Goal: Find specific page/section: Find specific page/section

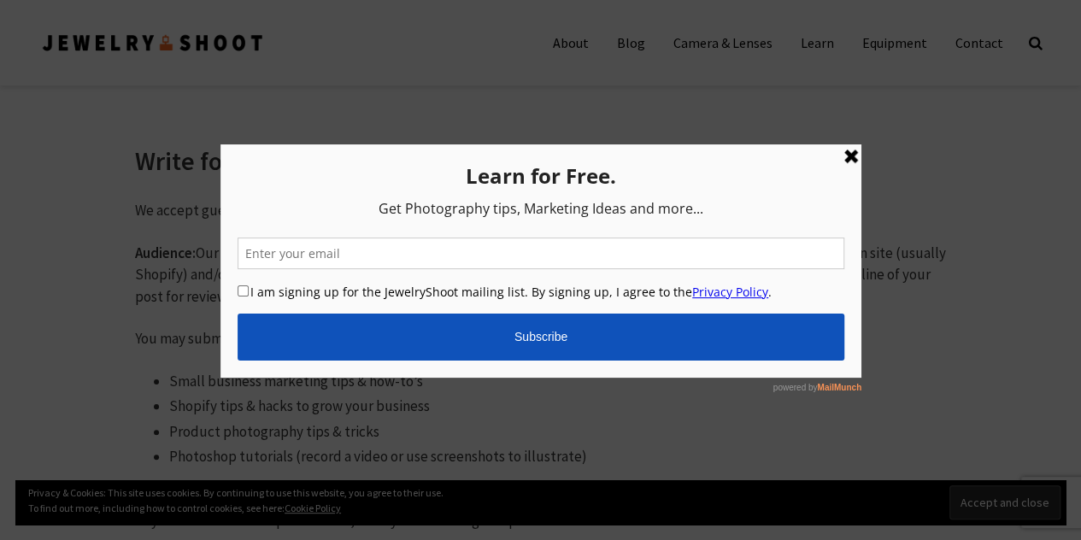
click at [940, 452] on div at bounding box center [540, 270] width 1081 height 540
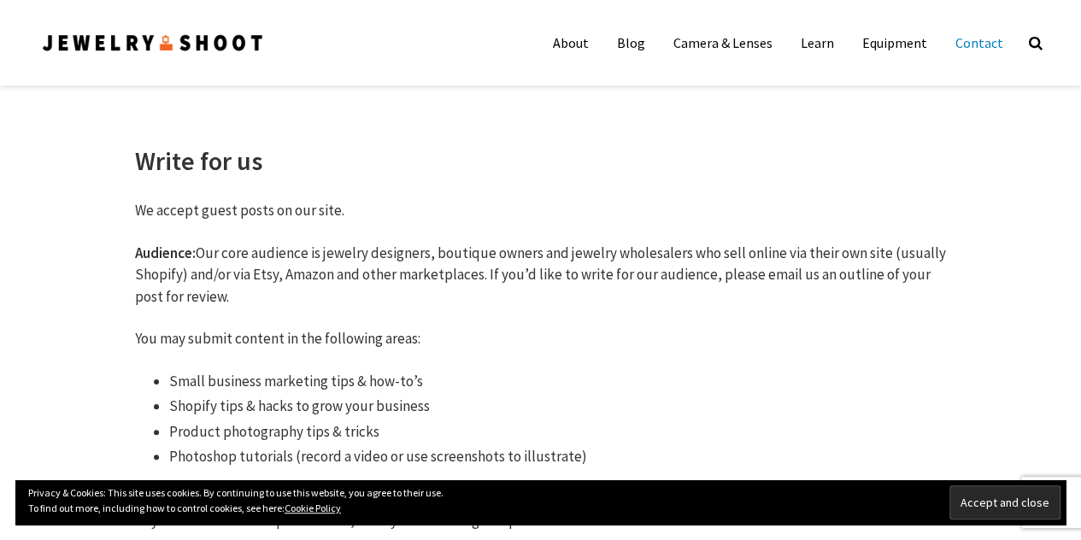
click at [970, 44] on link "Contact" at bounding box center [978, 43] width 73 height 34
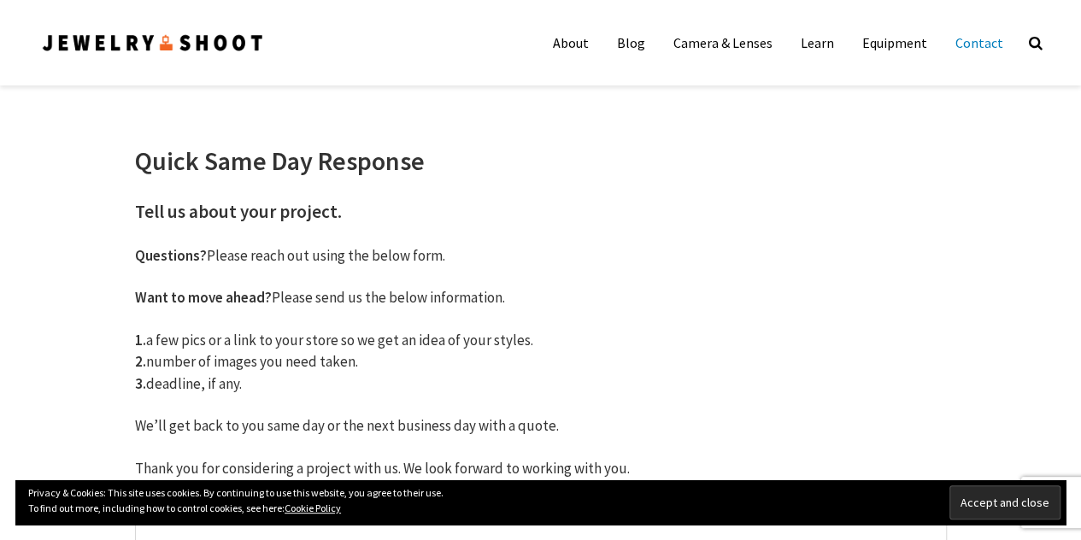
click at [967, 38] on link "Contact" at bounding box center [978, 43] width 73 height 34
drag, startPoint x: 972, startPoint y: 42, endPoint x: 958, endPoint y: 37, distance: 15.4
click at [972, 42] on link "Contact" at bounding box center [978, 43] width 73 height 34
drag, startPoint x: 1000, startPoint y: 179, endPoint x: 988, endPoint y: 173, distance: 14.1
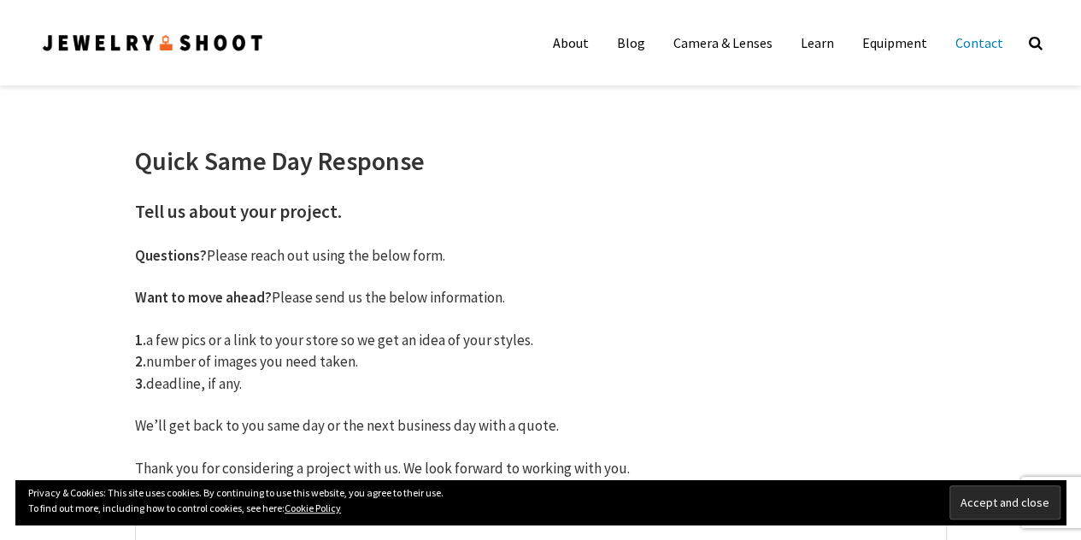
click at [979, 50] on link "Contact" at bounding box center [978, 43] width 73 height 34
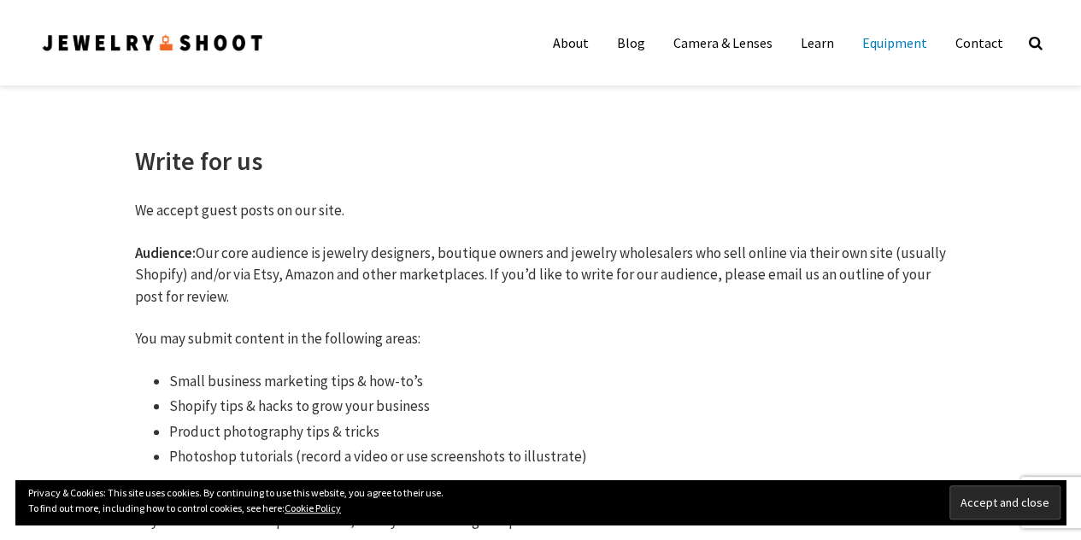
click at [907, 51] on link "Equipment" at bounding box center [894, 43] width 91 height 34
